Goal: Navigation & Orientation: Find specific page/section

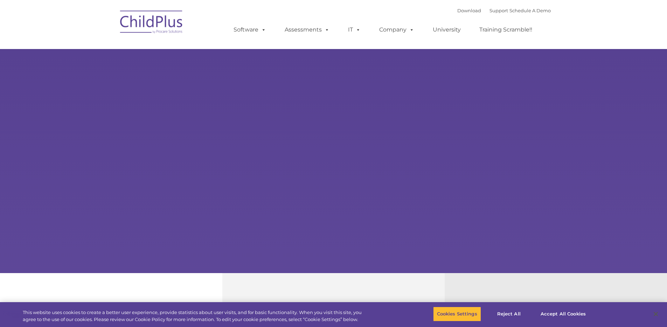
select select "MEDIUM"
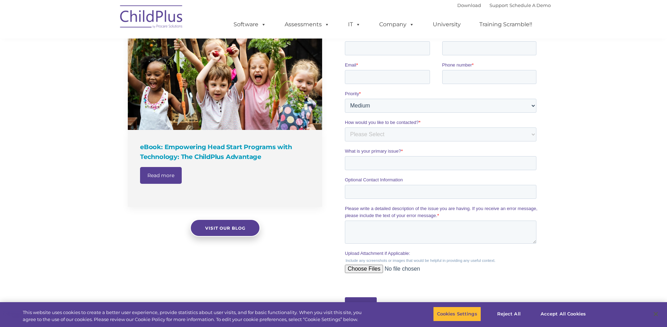
scroll to position [319, 0]
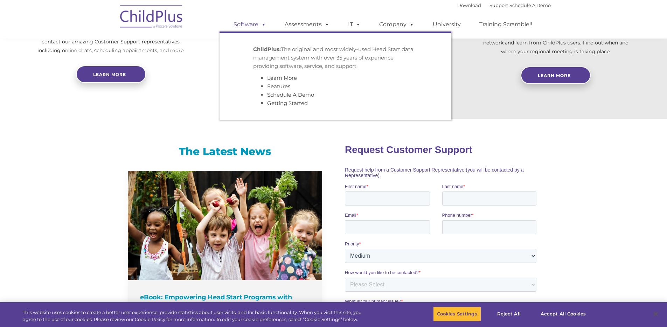
click at [250, 25] on link "Software" at bounding box center [250, 25] width 47 height 14
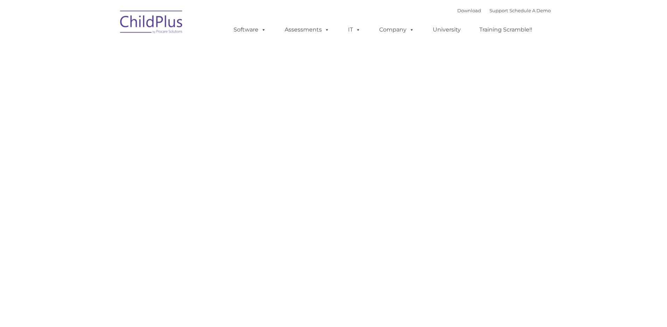
type input ""
